Goal: Task Accomplishment & Management: Use online tool/utility

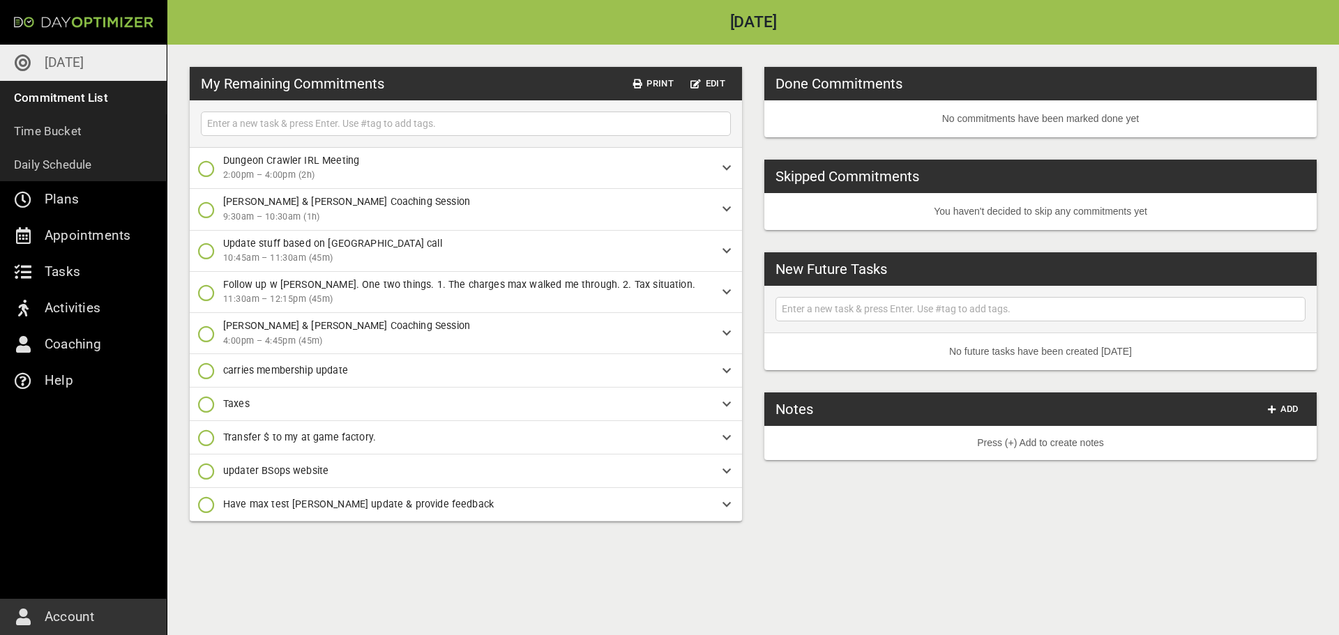
click at [515, 119] on input "text" at bounding box center [465, 123] width 523 height 17
type input "Get doc apt for Aletta & Auden"
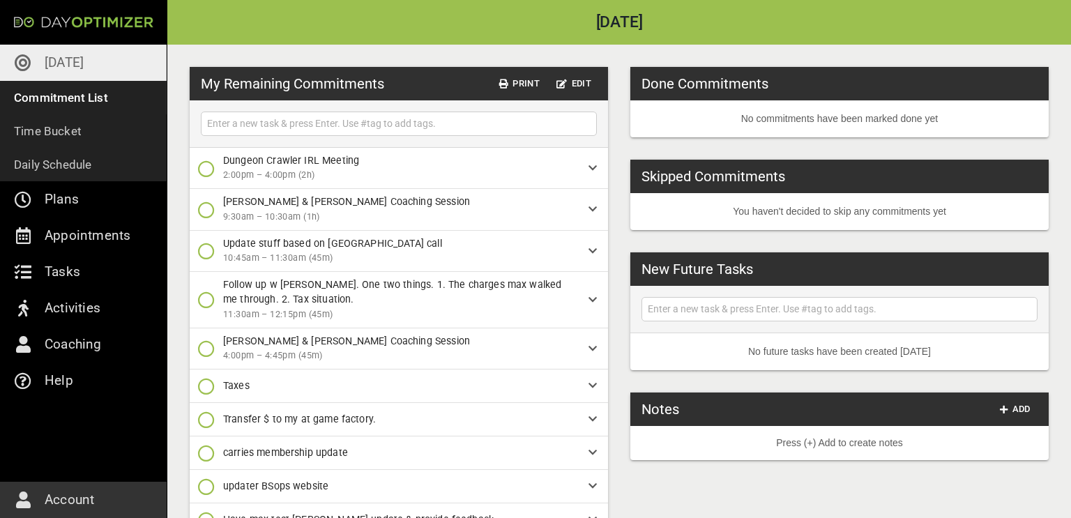
scroll to position [73, 0]
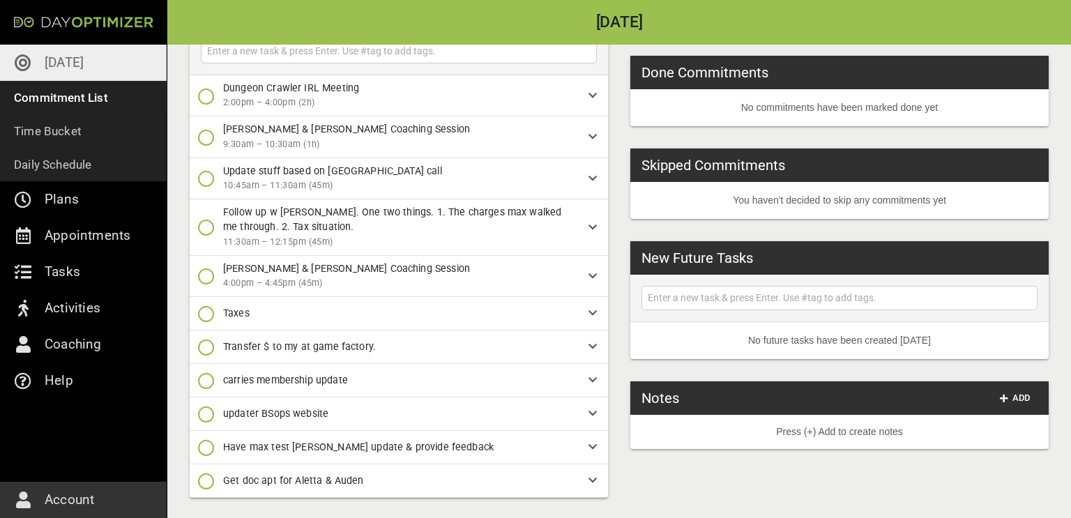
click at [204, 276] on icon "button" at bounding box center [206, 276] width 17 height 17
click at [206, 331] on icon "button" at bounding box center [206, 333] width 17 height 17
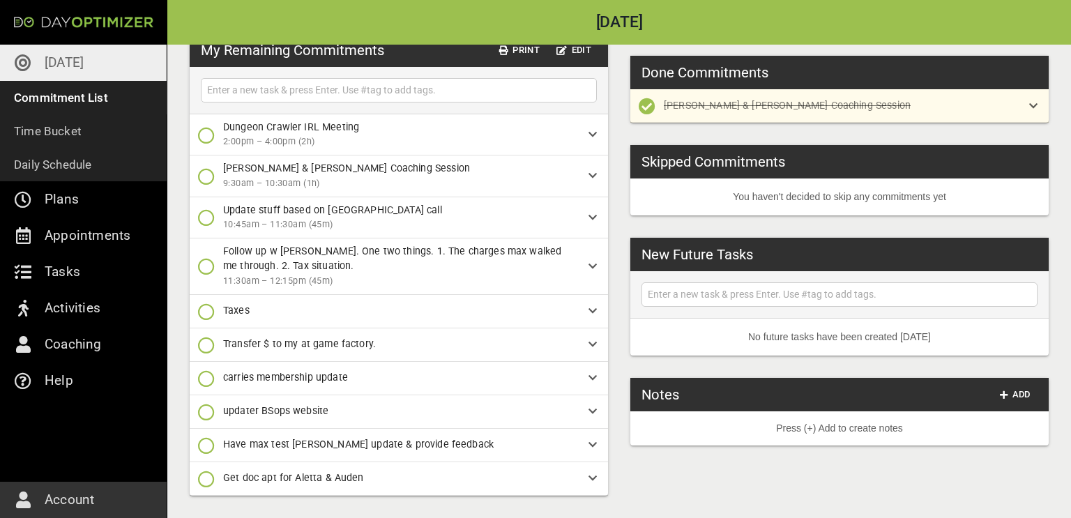
scroll to position [31, 0]
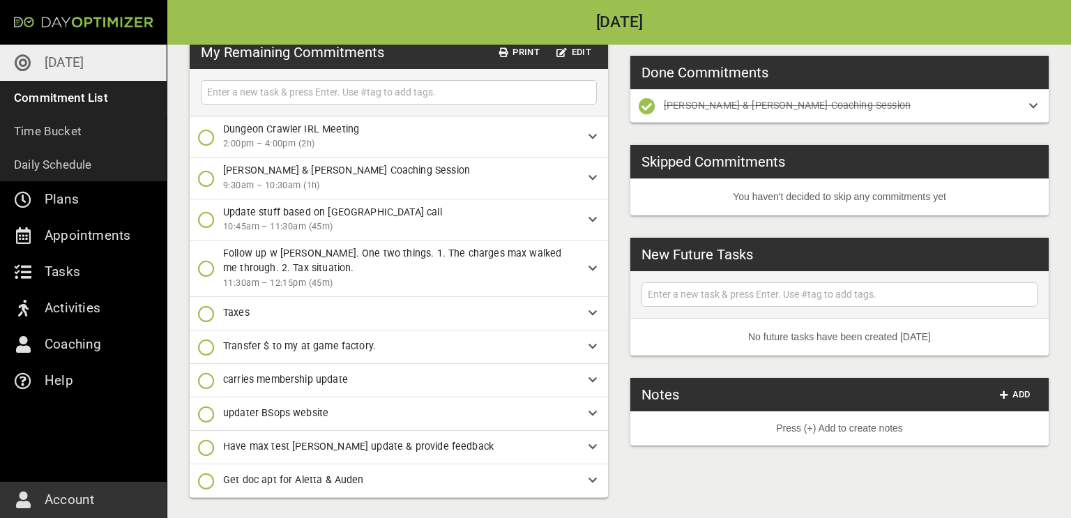
click at [645, 105] on icon "button" at bounding box center [647, 106] width 17 height 17
click at [653, 134] on icon "button" at bounding box center [647, 136] width 17 height 17
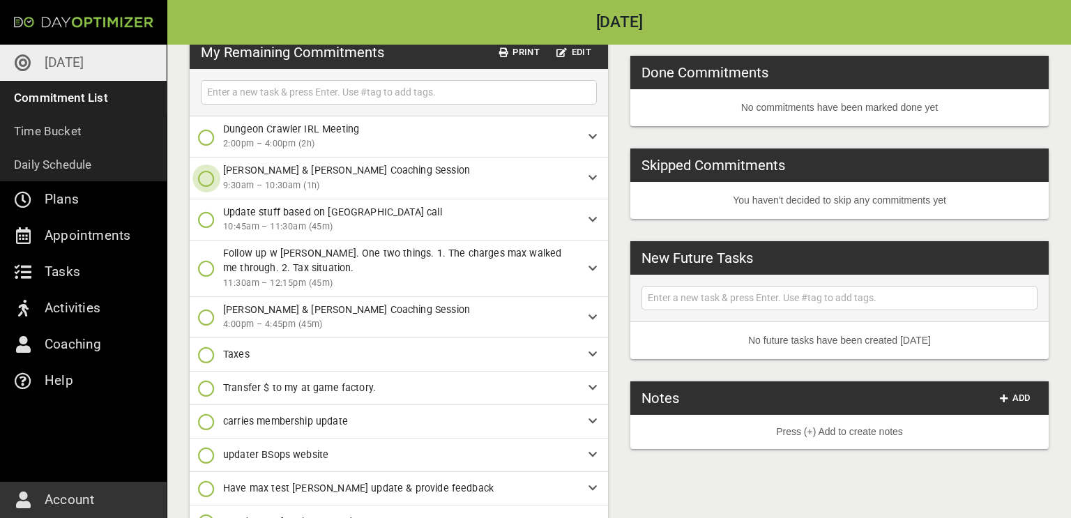
click at [209, 179] on icon "button" at bounding box center [206, 178] width 17 height 17
click at [209, 235] on icon "button" at bounding box center [206, 235] width 17 height 17
